Goal: Task Accomplishment & Management: Manage account settings

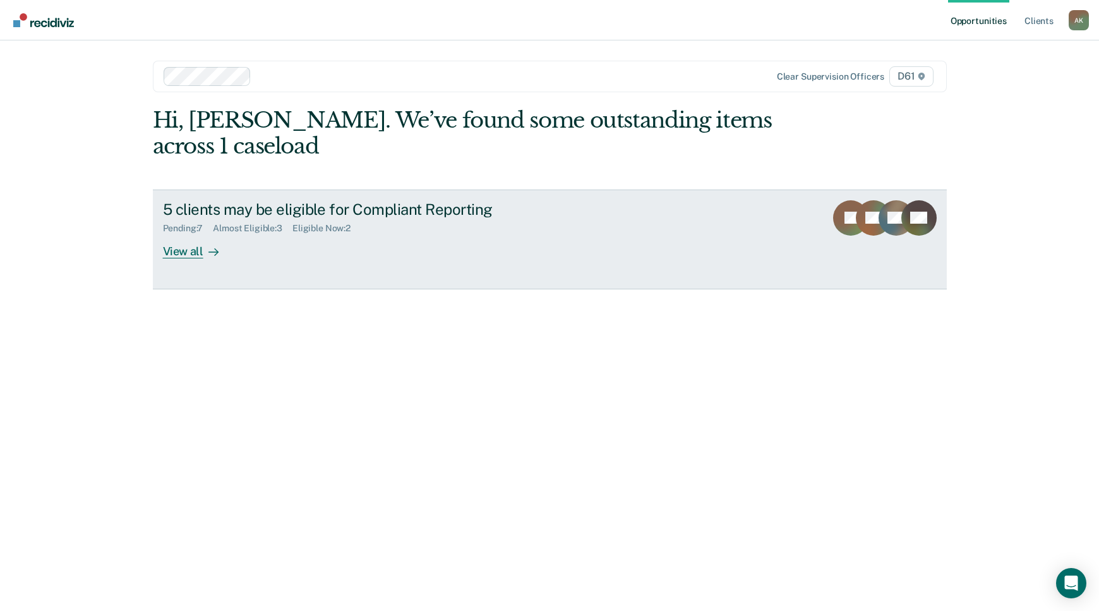
click at [194, 250] on div "View all" at bounding box center [198, 246] width 71 height 25
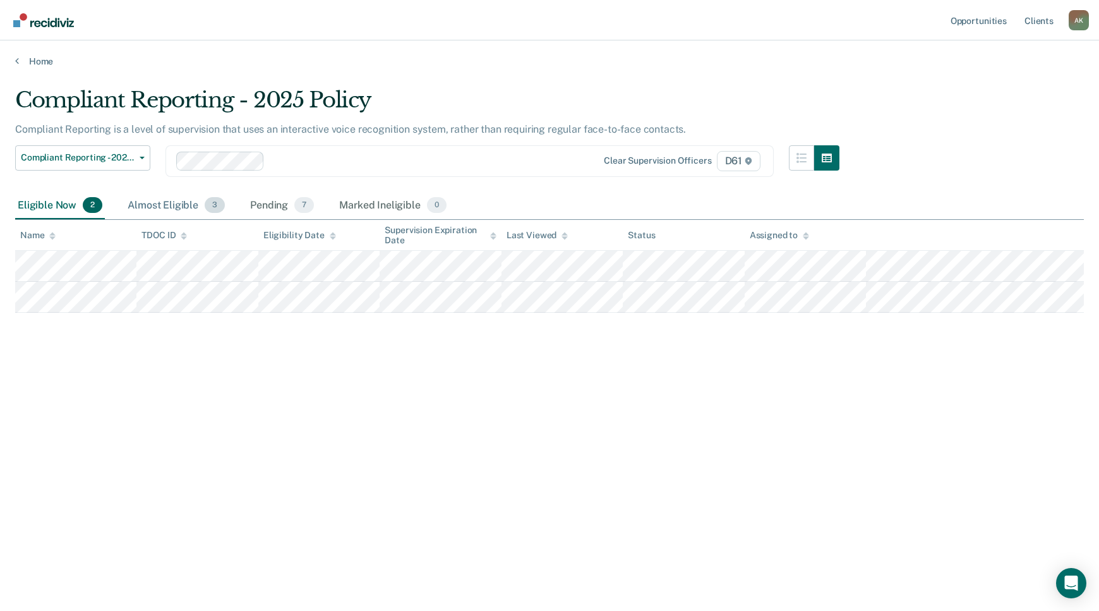
click at [166, 210] on div "Almost Eligible 3" at bounding box center [176, 206] width 102 height 28
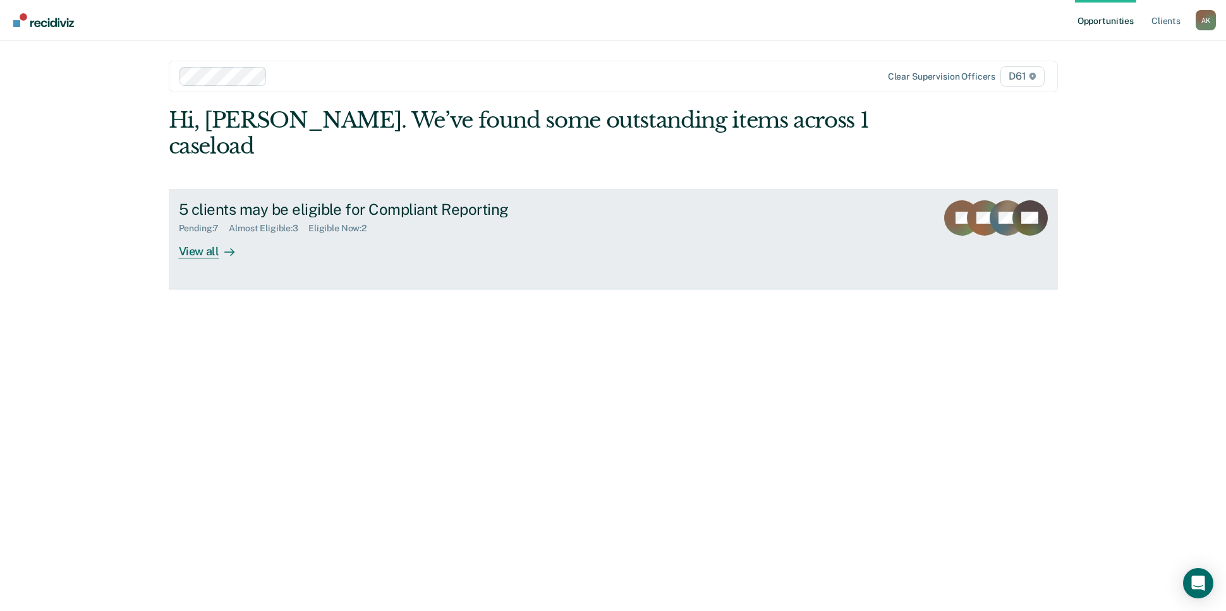
click at [222, 244] on div at bounding box center [226, 251] width 15 height 15
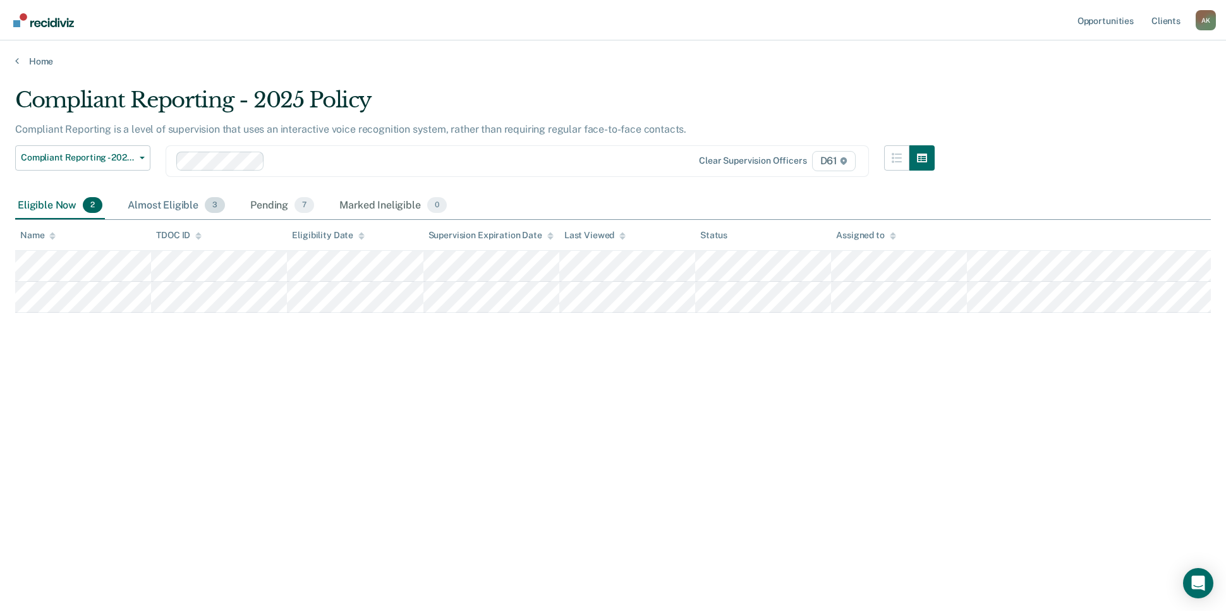
click at [172, 206] on div "Almost Eligible 3" at bounding box center [176, 206] width 102 height 28
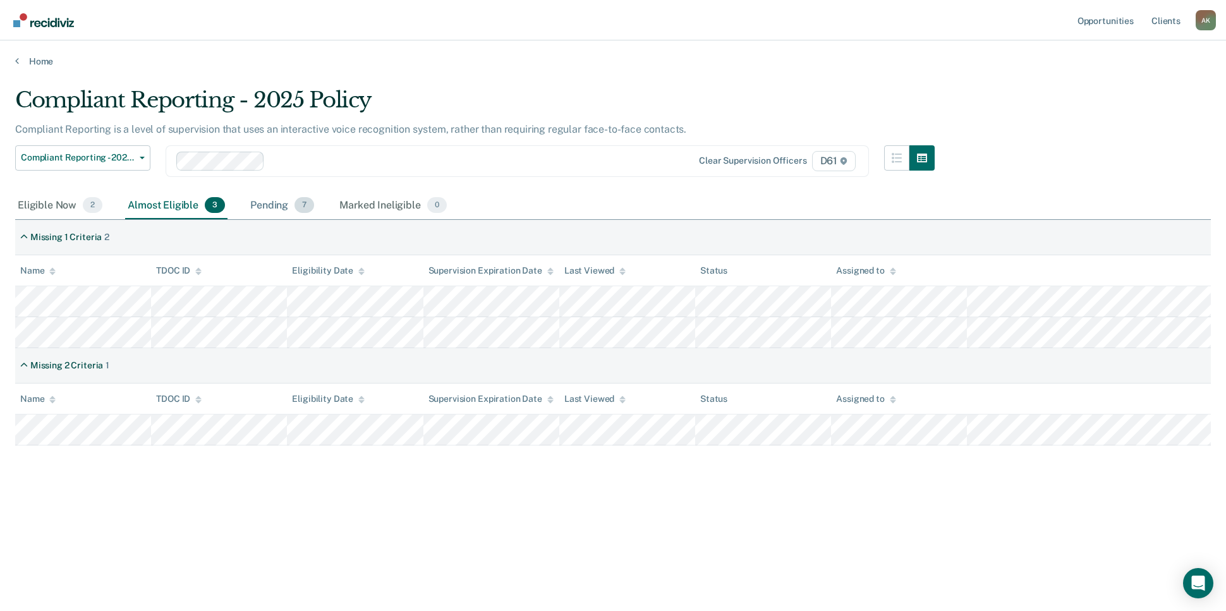
click at [274, 206] on div "Pending 7" at bounding box center [282, 206] width 69 height 28
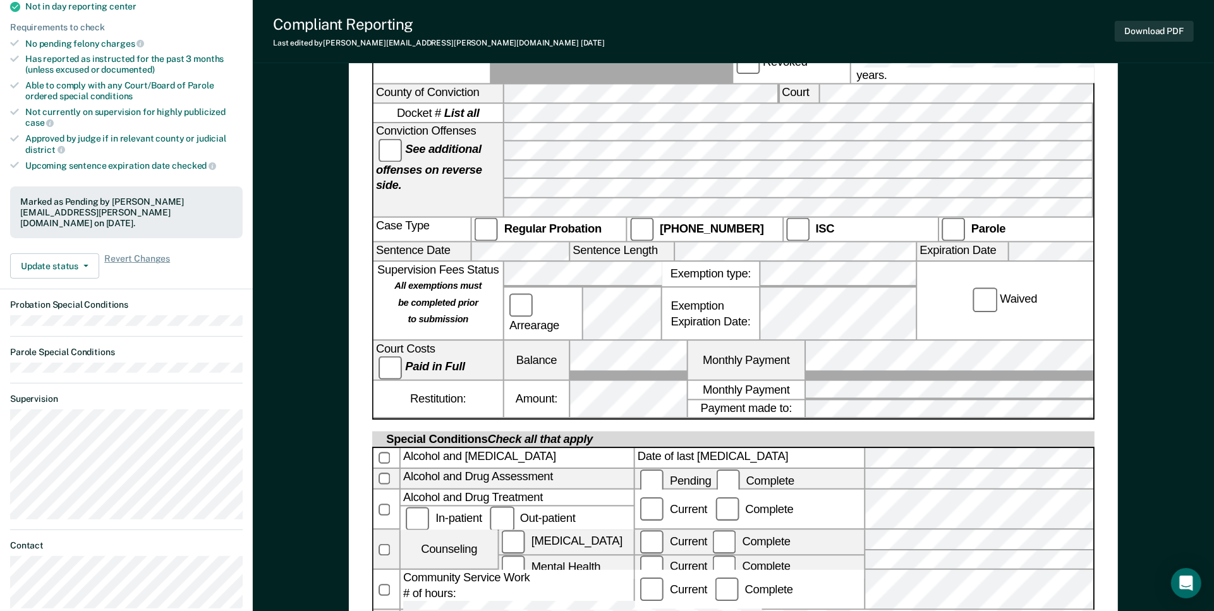
scroll to position [395, 0]
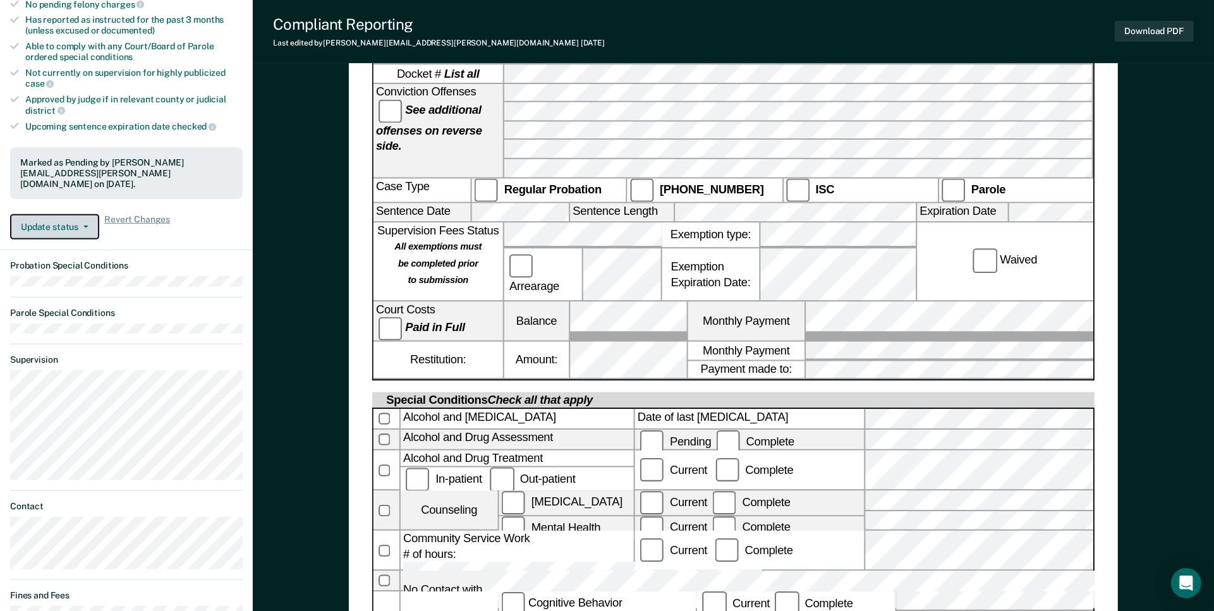
click at [96, 214] on button "Update status" at bounding box center [54, 226] width 89 height 25
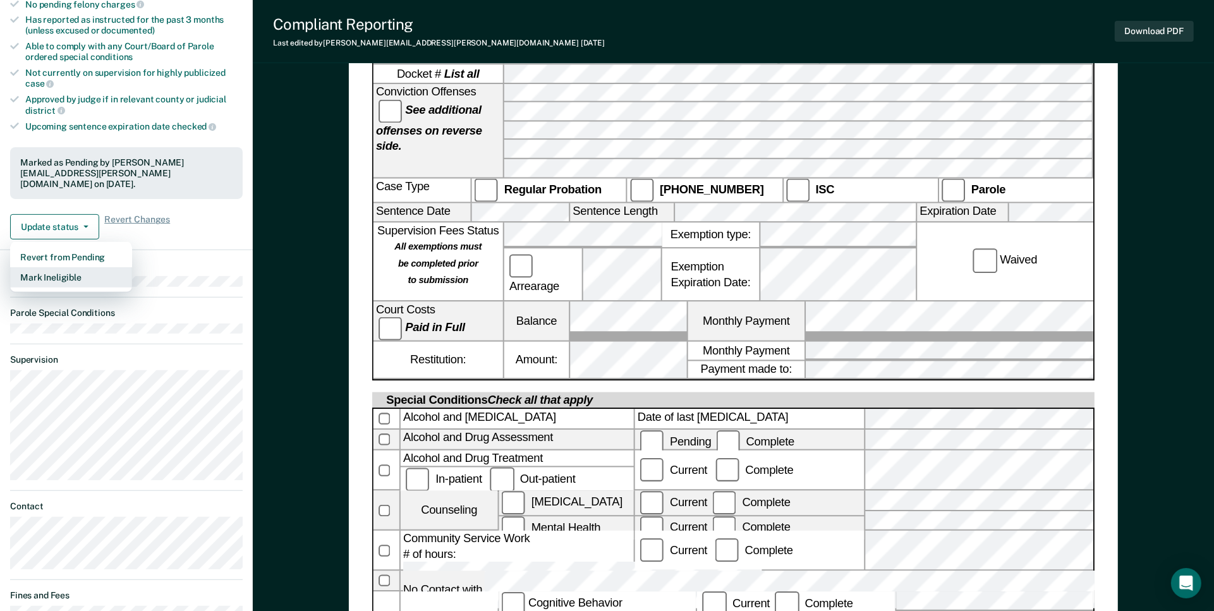
click at [81, 267] on button "Mark Ineligible" at bounding box center [71, 277] width 122 height 20
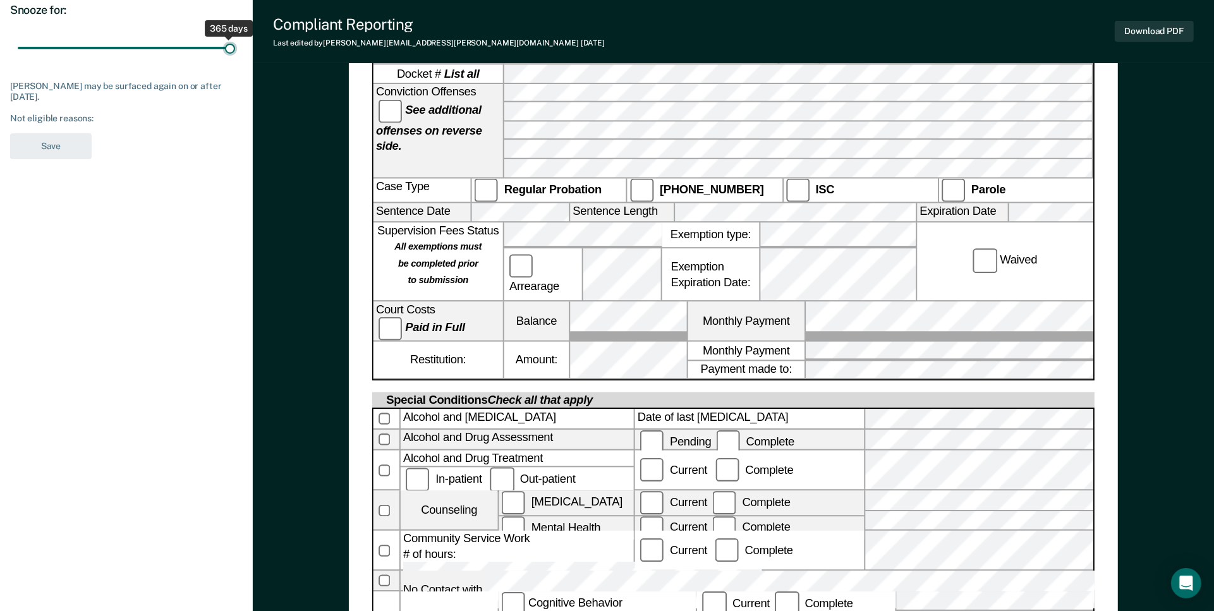
drag, startPoint x: 41, startPoint y: 42, endPoint x: 370, endPoint y: 35, distance: 329.2
type input "365"
click at [235, 37] on input "range" at bounding box center [126, 48] width 217 height 22
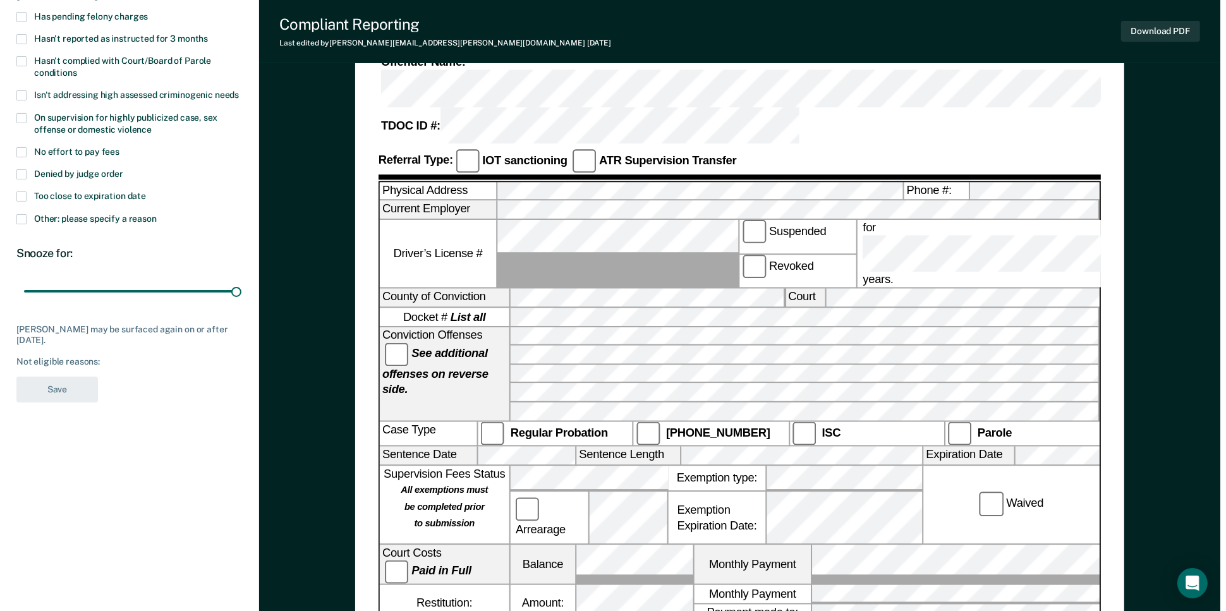
scroll to position [0, 0]
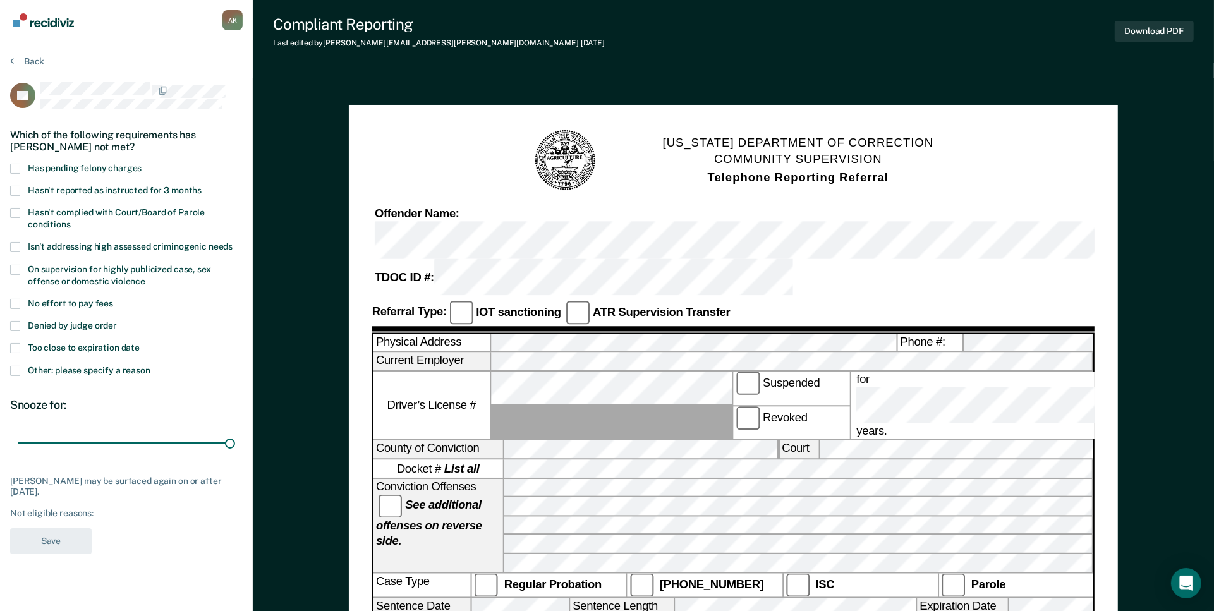
click at [99, 394] on div "CT Which of the following requirements has Christopher Tummins not met? Has pen…" at bounding box center [126, 322] width 232 height 480
click at [124, 412] on div "Snooze for: 365 days" at bounding box center [126, 427] width 232 height 58
click at [13, 325] on span at bounding box center [15, 326] width 10 height 10
click at [117, 321] on input "Denied by judge order" at bounding box center [117, 321] width 0 height 0
click at [73, 535] on button "Save" at bounding box center [51, 541] width 82 height 26
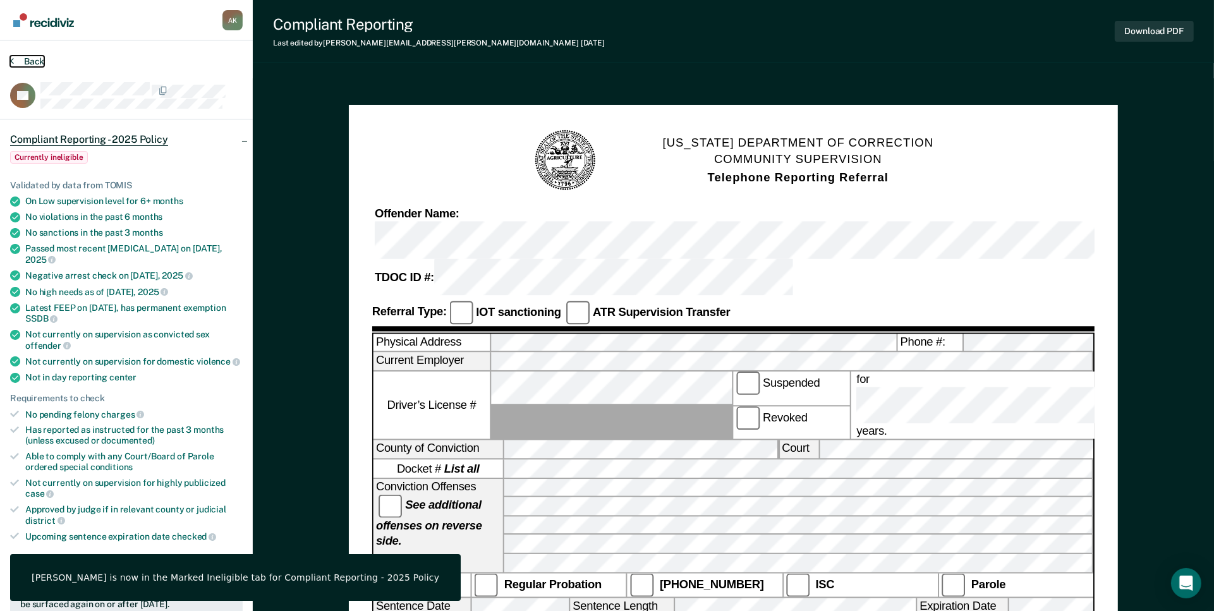
click at [26, 63] on button "Back" at bounding box center [27, 61] width 34 height 11
